Goal: Task Accomplishment & Management: Use online tool/utility

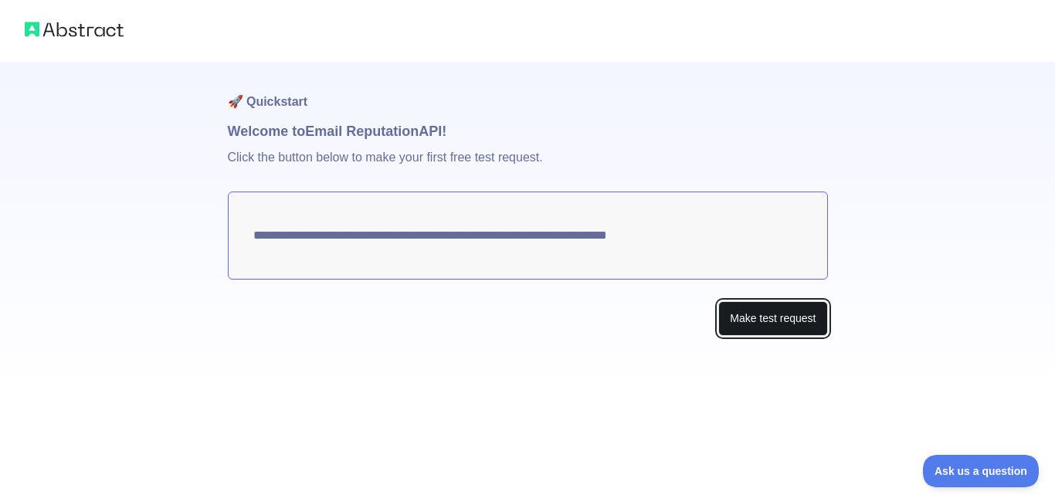
click at [779, 317] on button "Make test request" at bounding box center [772, 318] width 109 height 35
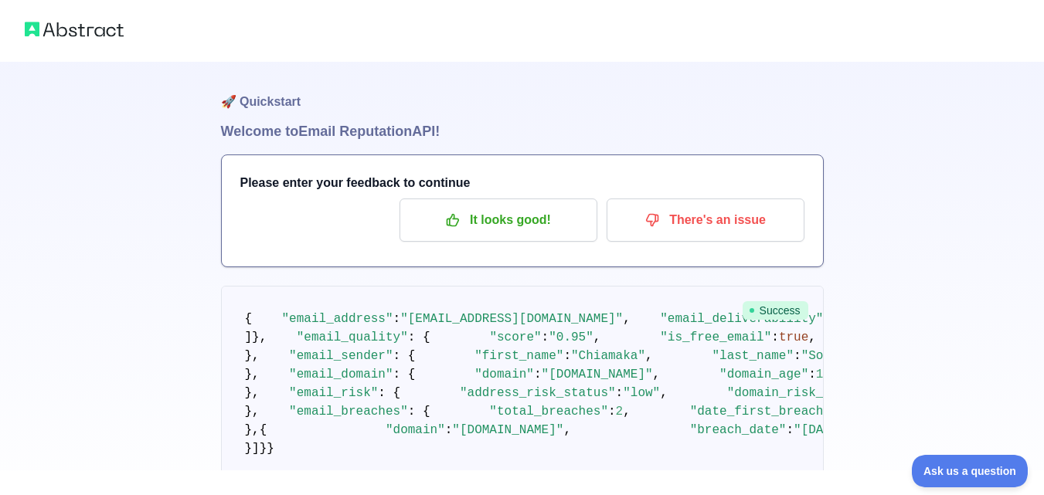
click at [333, 226] on div "It looks good! There's an issue" at bounding box center [522, 220] width 564 height 43
click at [322, 212] on div "It looks good! There's an issue" at bounding box center [522, 220] width 564 height 43
click at [453, 213] on icon "button" at bounding box center [452, 219] width 15 height 15
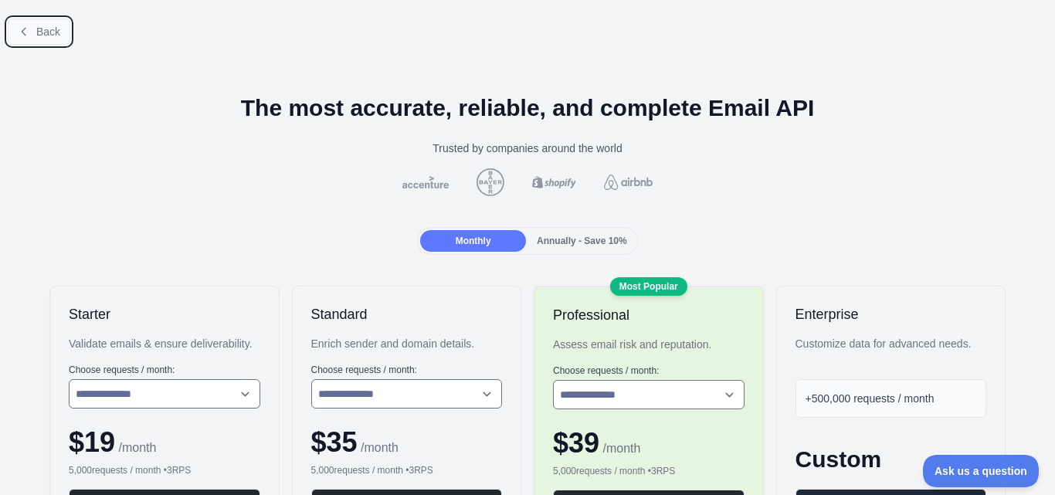
click at [18, 31] on icon at bounding box center [24, 31] width 12 height 12
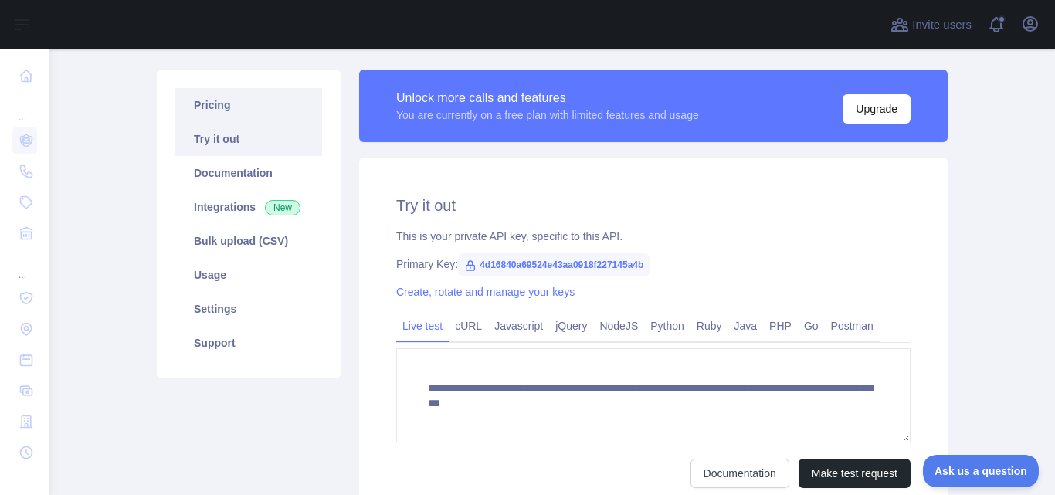
scroll to position [96, 0]
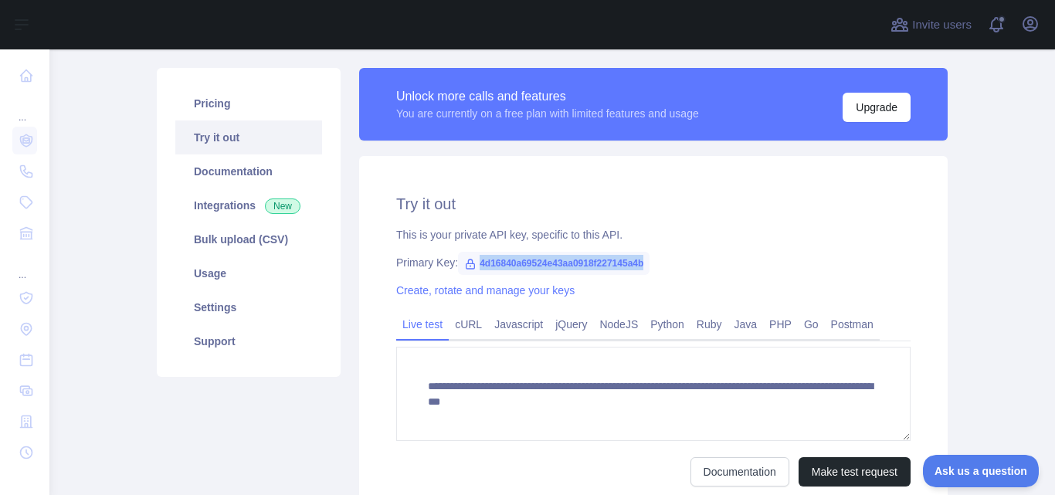
drag, startPoint x: 464, startPoint y: 260, endPoint x: 637, endPoint y: 263, distance: 173.0
click at [637, 263] on span "4d16840a69524e43aa0918f227145a4b" at bounding box center [554, 263] width 192 height 23
click at [768, 269] on div "Primary Key: 4d16840a69524e43aa0918f227145a4b" at bounding box center [653, 262] width 514 height 15
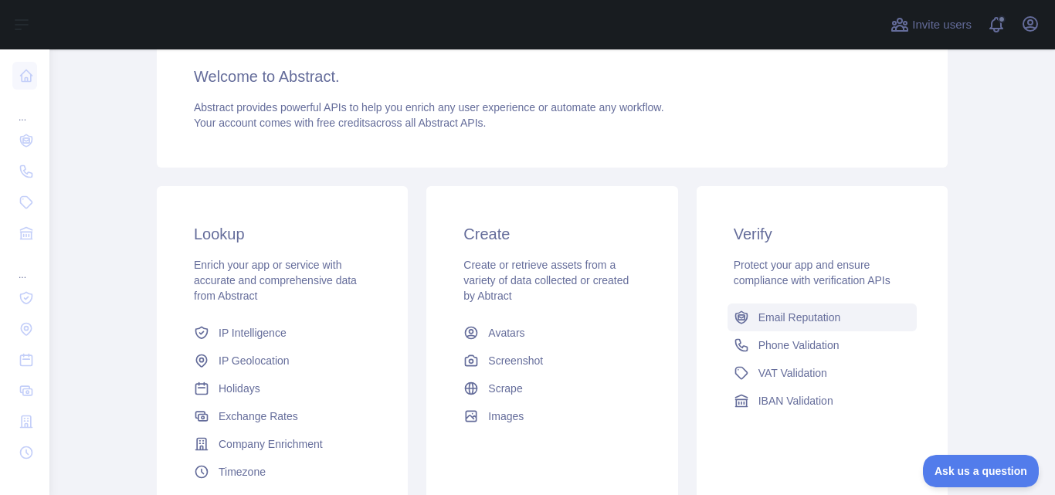
click at [781, 317] on span "Email Reputation" at bounding box center [800, 317] width 83 height 15
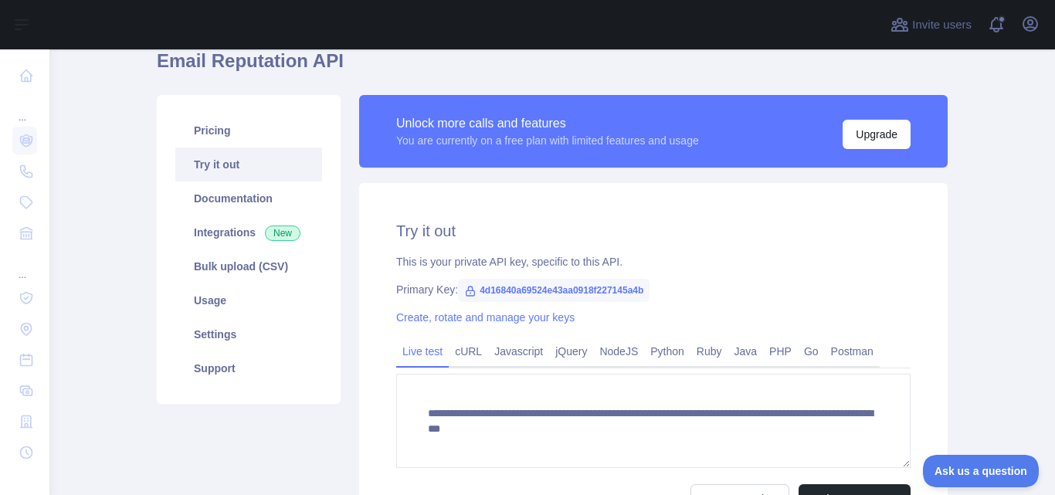
scroll to position [72, 0]
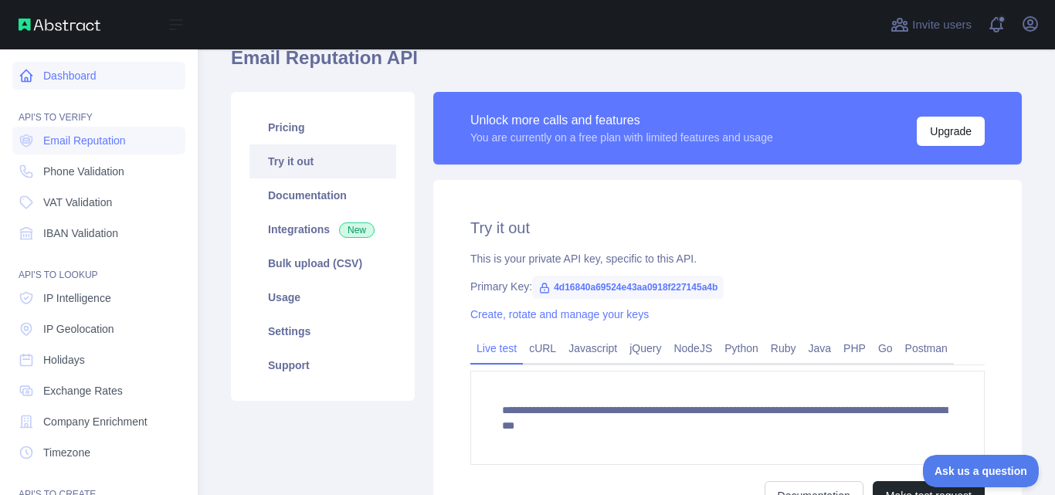
click at [23, 82] on icon at bounding box center [27, 76] width 12 height 12
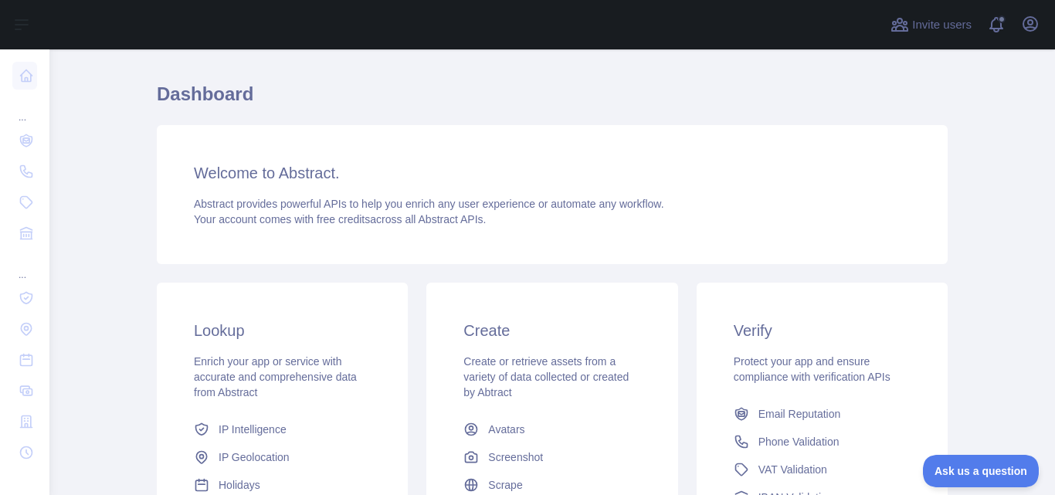
scroll to position [36, 0]
